Goal: Navigation & Orientation: Find specific page/section

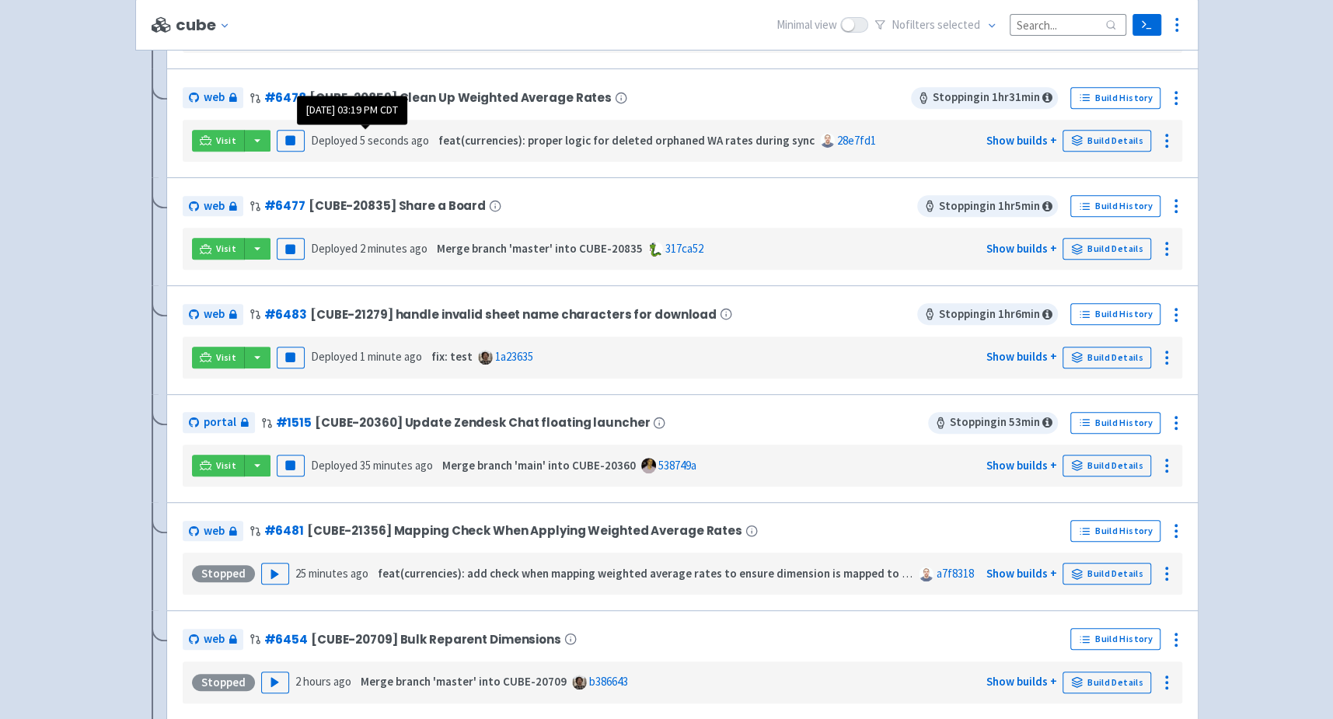
scroll to position [441, 0]
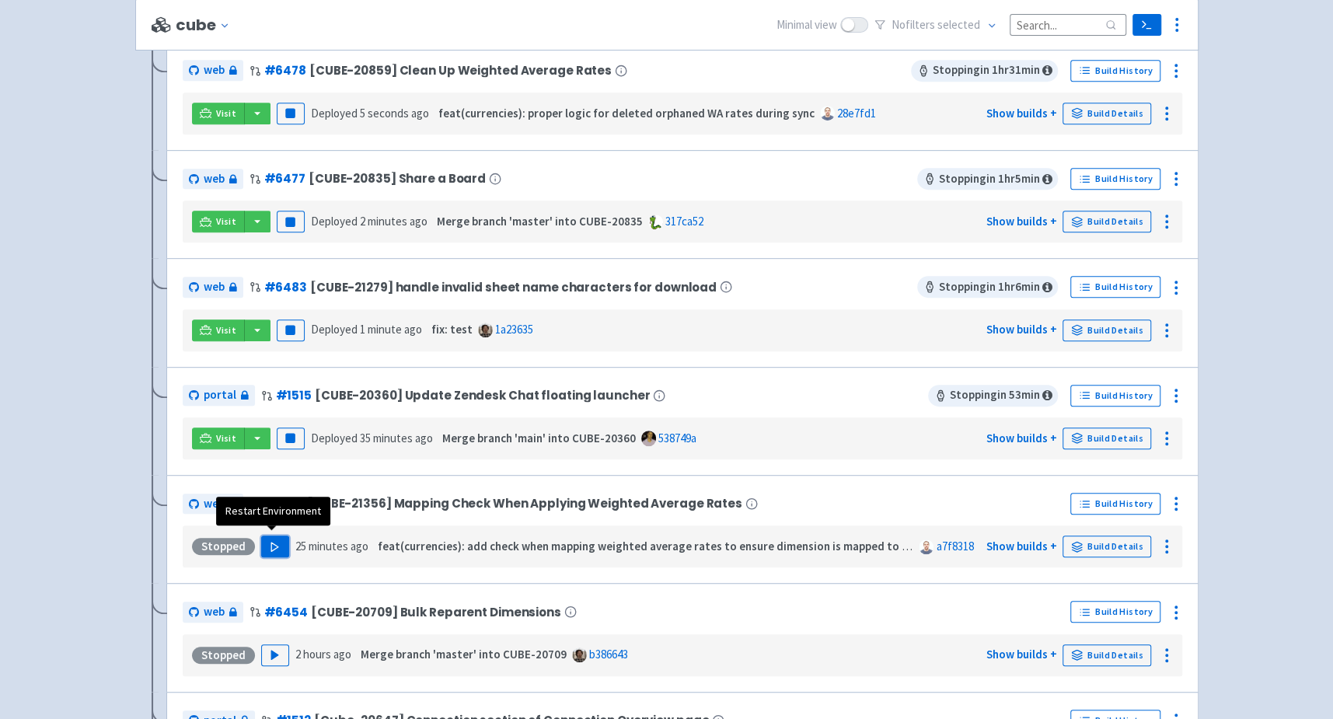
click at [261, 542] on button "Play" at bounding box center [275, 546] width 28 height 22
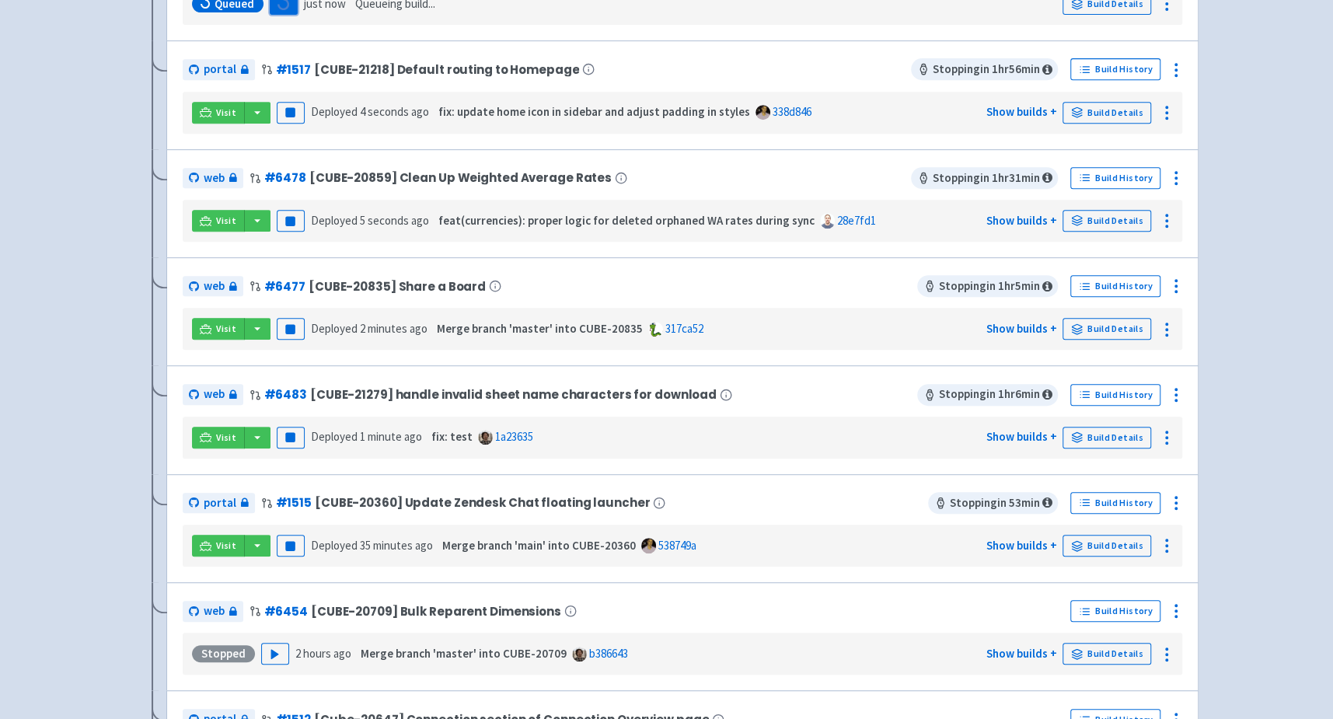
scroll to position [0, 0]
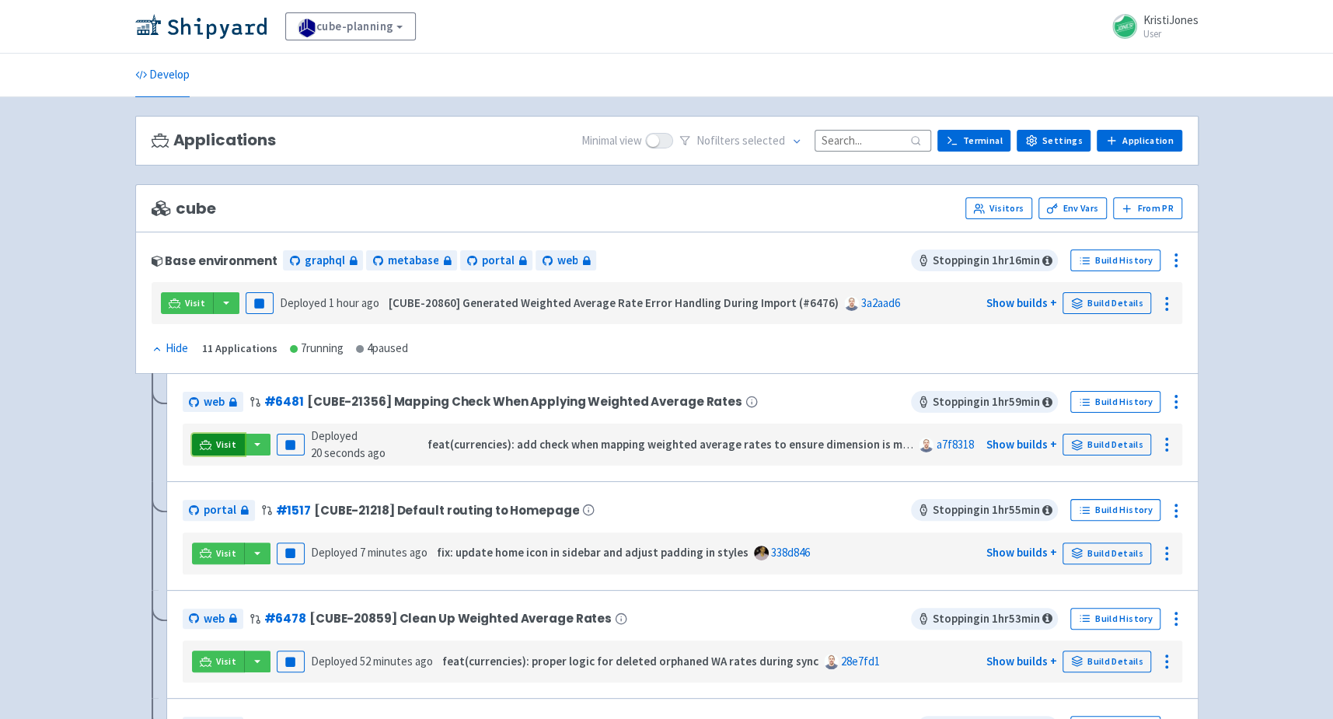
click at [195, 444] on link "Visit" at bounding box center [218, 445] width 53 height 22
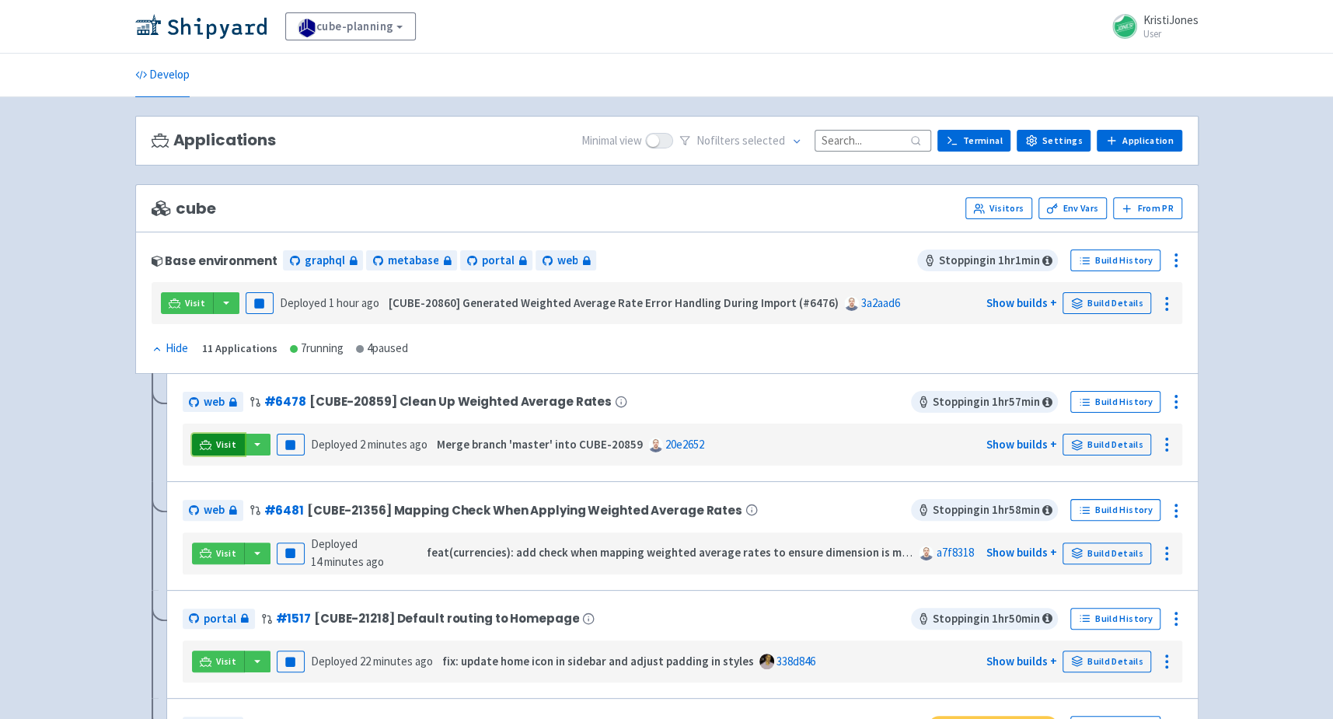
click at [214, 435] on link "Visit" at bounding box center [218, 445] width 53 height 22
click at [224, 559] on div "Visit Pause Deployed 14 minutes ago feat(currencies): add check when mapping we…" at bounding box center [682, 554] width 987 height 30
click at [221, 548] on span "Visit" at bounding box center [226, 553] width 20 height 12
click at [218, 553] on span "Visit" at bounding box center [226, 553] width 20 height 12
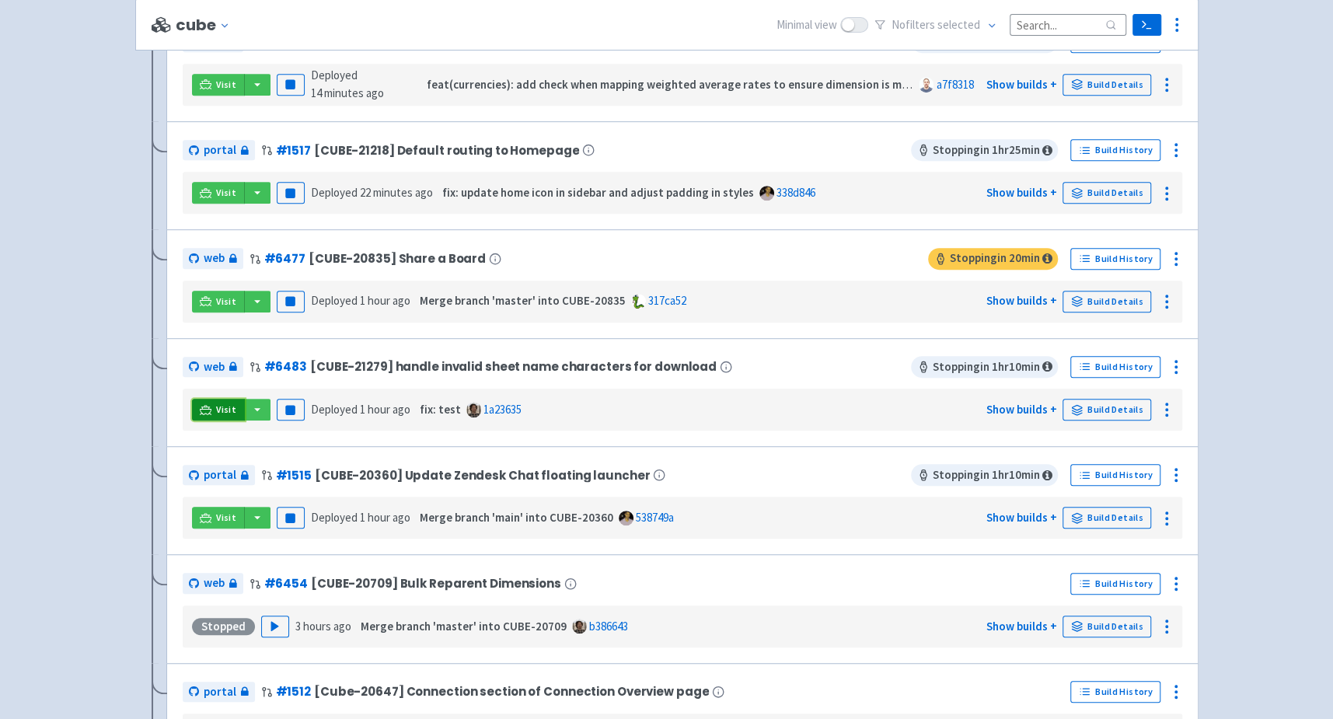
click at [214, 403] on link "Visit" at bounding box center [218, 410] width 53 height 22
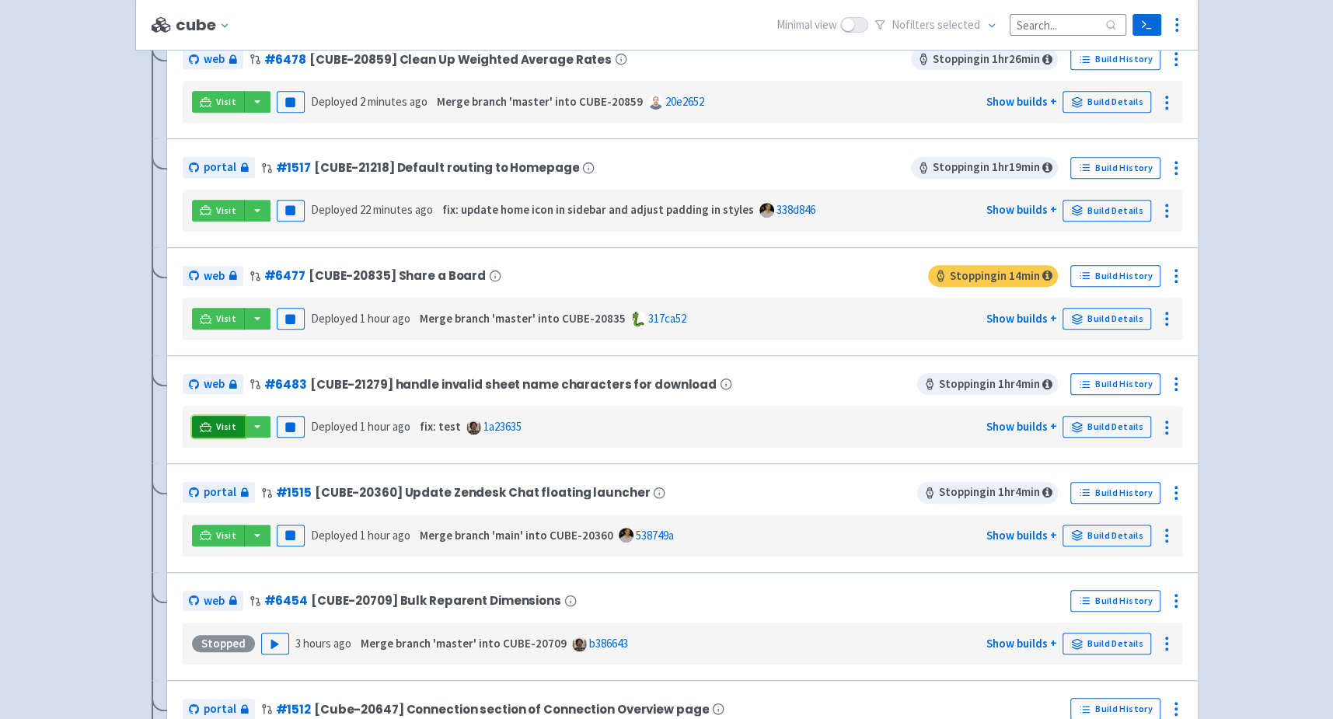
scroll to position [486, 0]
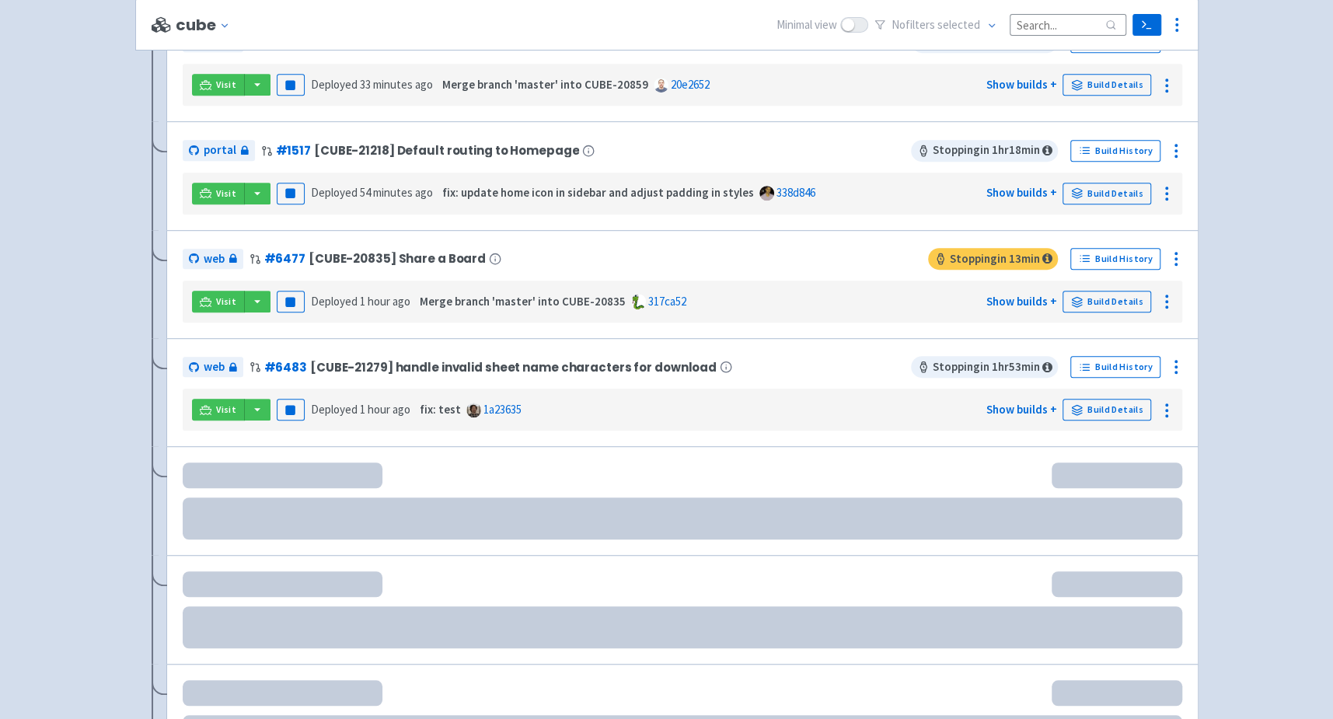
scroll to position [503, 0]
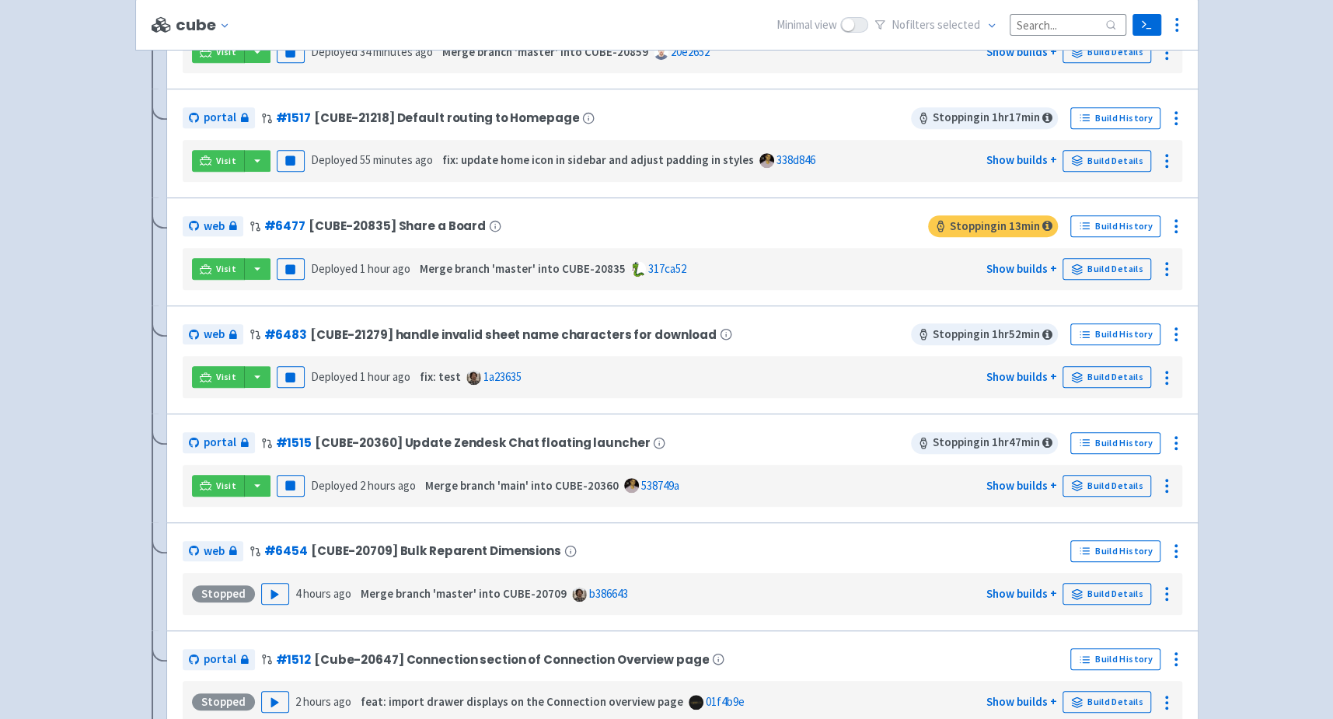
scroll to position [40, 0]
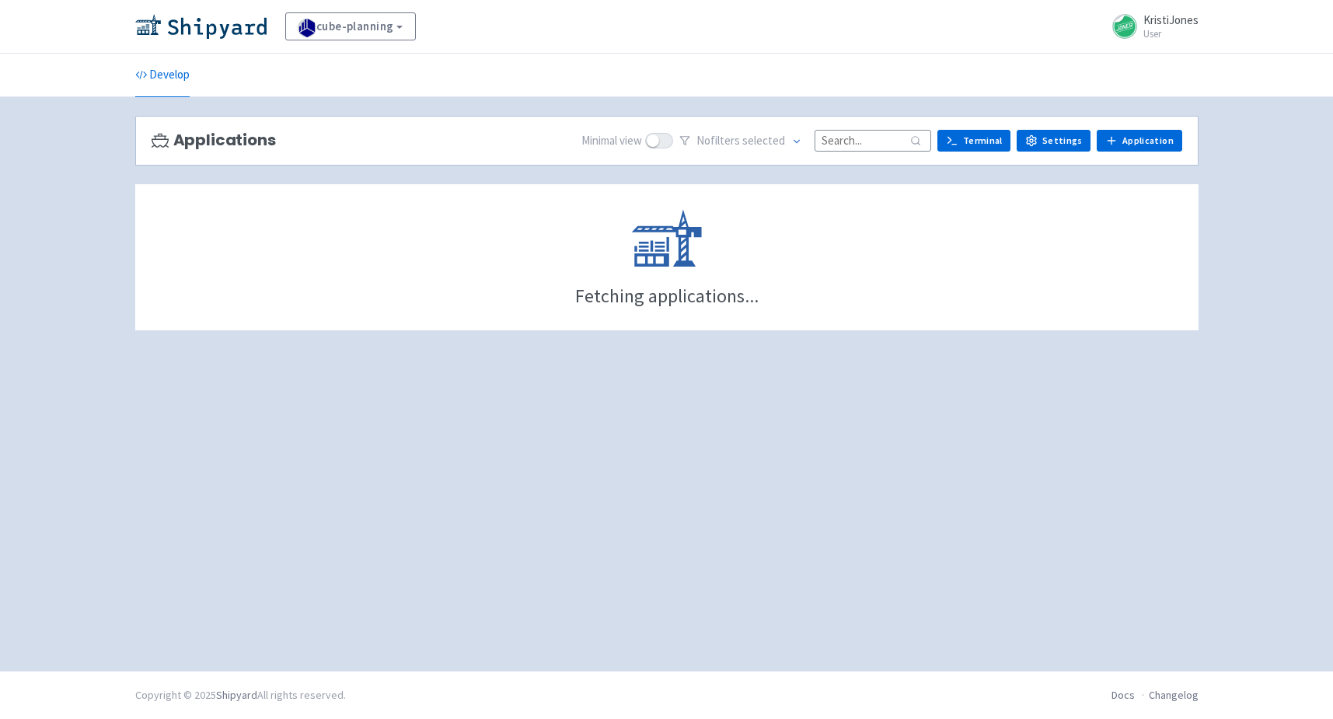
scroll to position [40, 0]
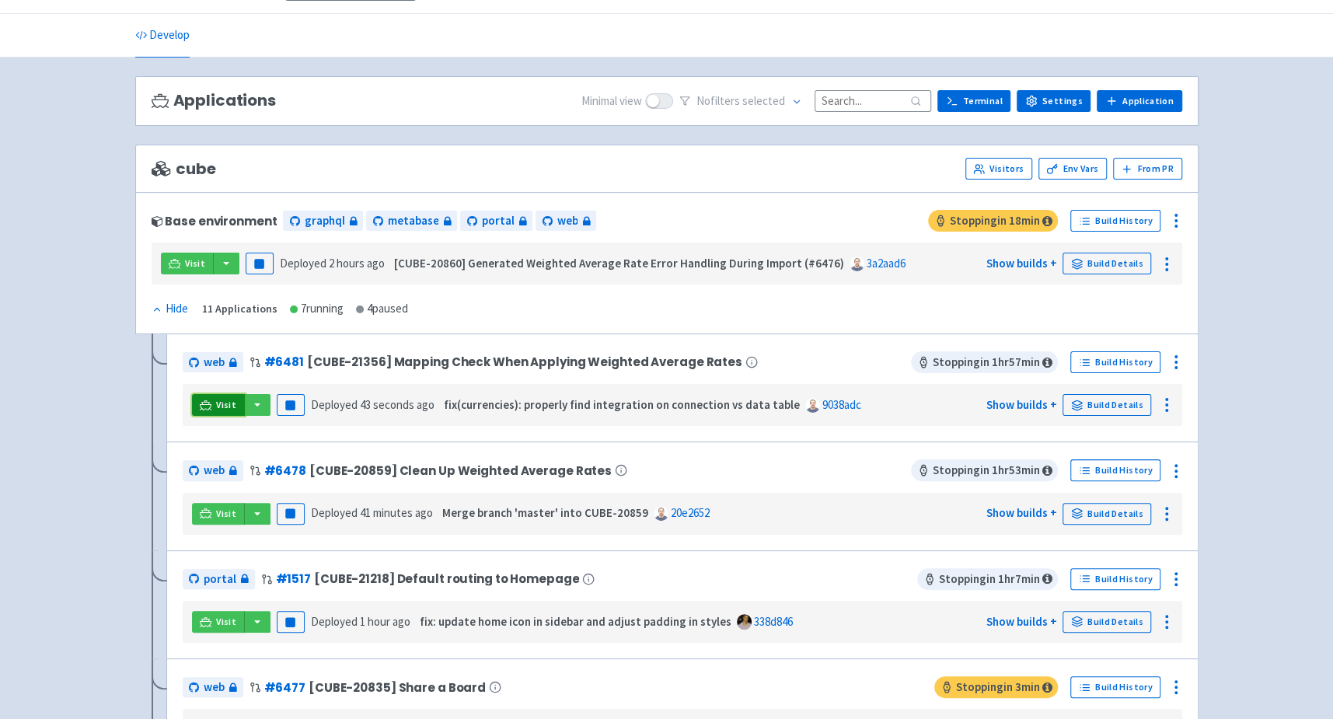
click at [213, 400] on link "Visit" at bounding box center [218, 405] width 53 height 22
